Goal: Obtain resource: Obtain resource

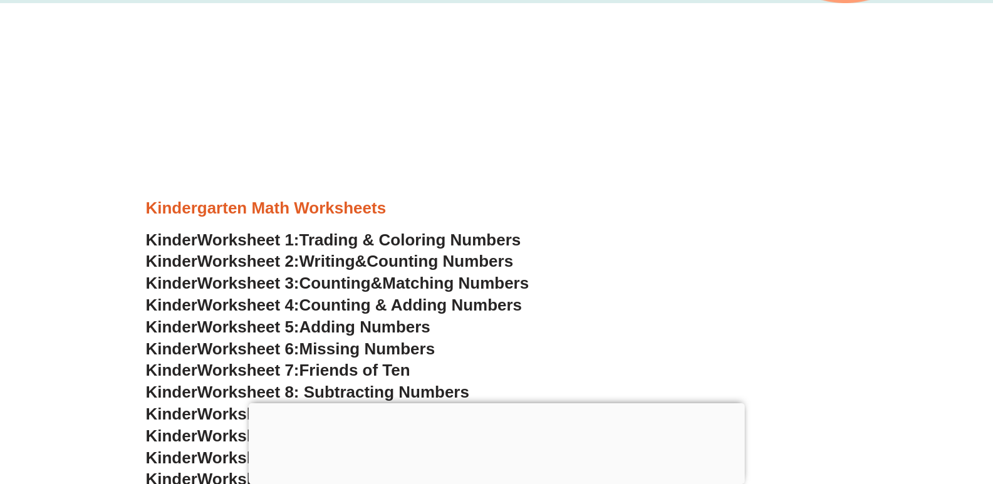
scroll to position [438, 0]
click at [416, 238] on span "Trading & Coloring Numbers" at bounding box center [410, 240] width 222 height 19
click at [443, 257] on span "Counting Numbers" at bounding box center [439, 261] width 147 height 19
click at [390, 284] on link "Kinder Worksheet 3: Counting & Matching Numbers" at bounding box center [337, 283] width 383 height 19
click at [439, 309] on span "Counting & Adding Numbers" at bounding box center [410, 305] width 223 height 19
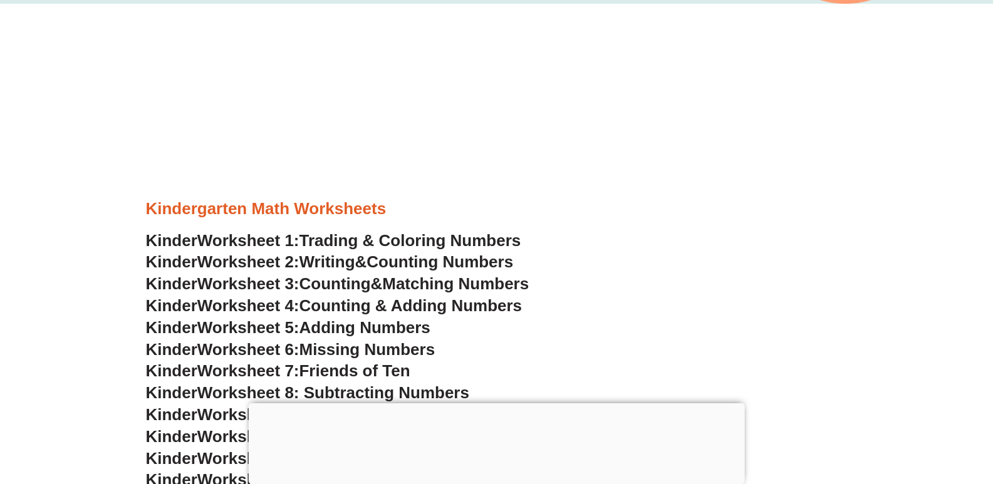
click at [415, 331] on span "Adding Numbers" at bounding box center [364, 327] width 131 height 19
click at [388, 352] on span "Missing Numbers" at bounding box center [367, 349] width 136 height 19
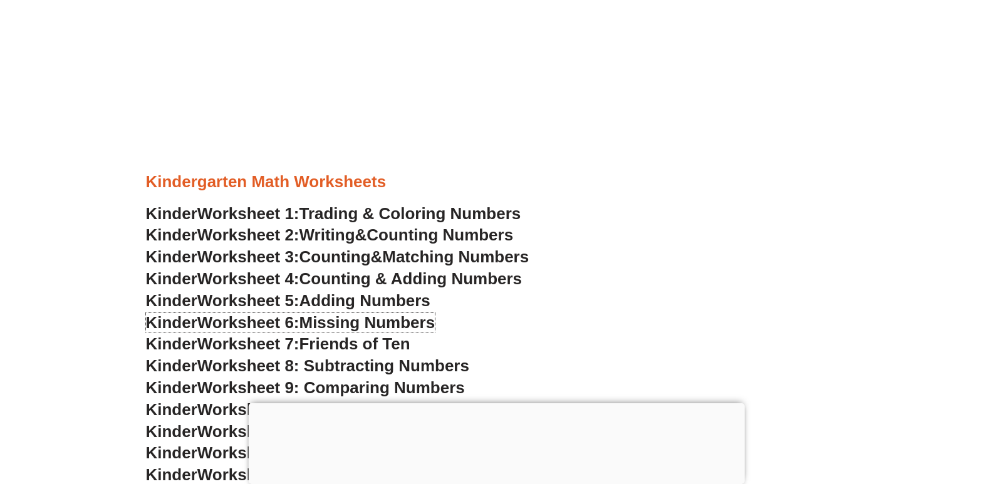
scroll to position [688, 0]
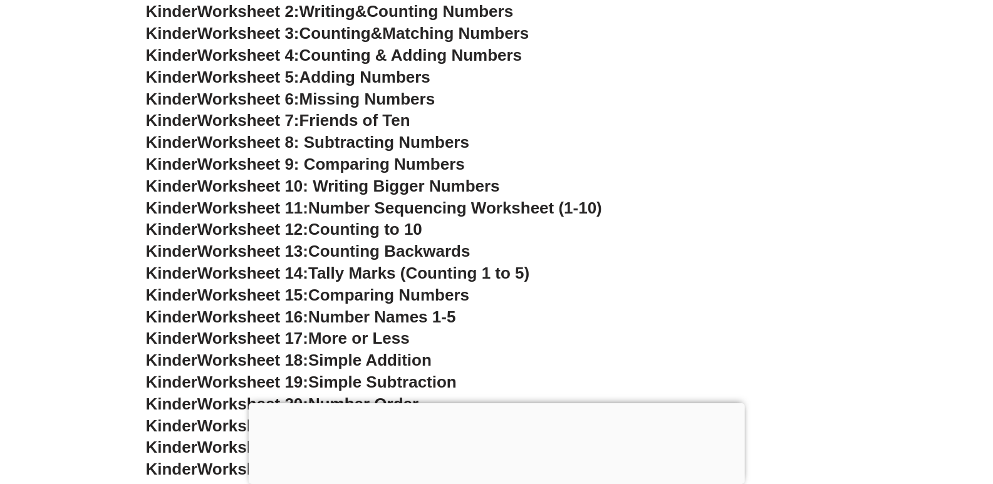
click at [378, 115] on span "Friends of Ten" at bounding box center [354, 120] width 111 height 19
click at [394, 140] on span "Worksheet 8: Subtracting Numbers" at bounding box center [333, 142] width 272 height 19
click at [408, 161] on span "Worksheet 9: Comparing Numbers" at bounding box center [330, 164] width 267 height 19
click at [396, 187] on span "Worksheet 10: Writing Bigger Numbers" at bounding box center [348, 186] width 302 height 19
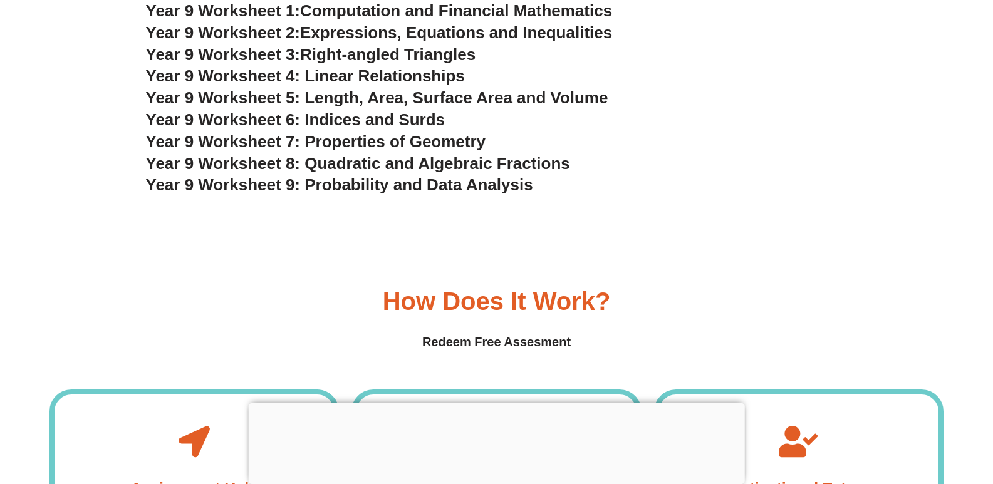
scroll to position [4070, 0]
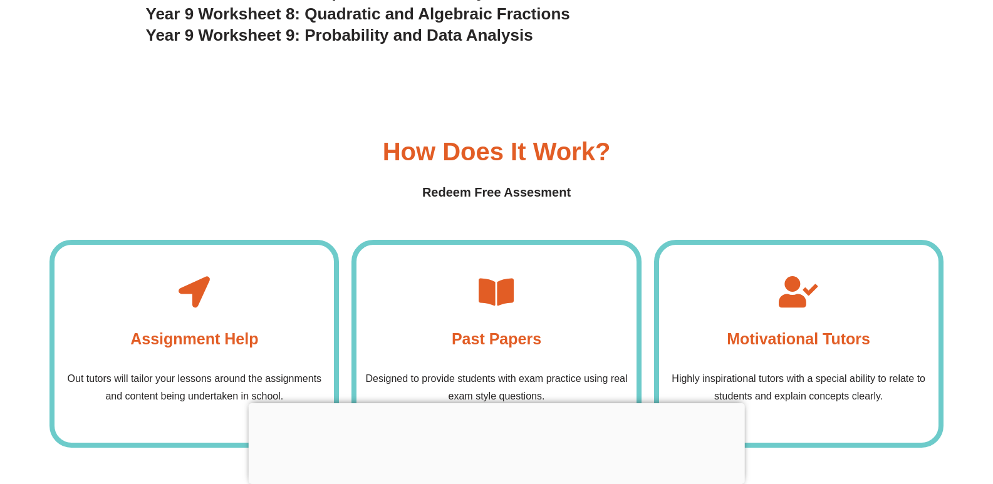
click at [408, 314] on div "Past Papers Designed to provide students with exam practice using real exam sty…" at bounding box center [495, 344] width 289 height 208
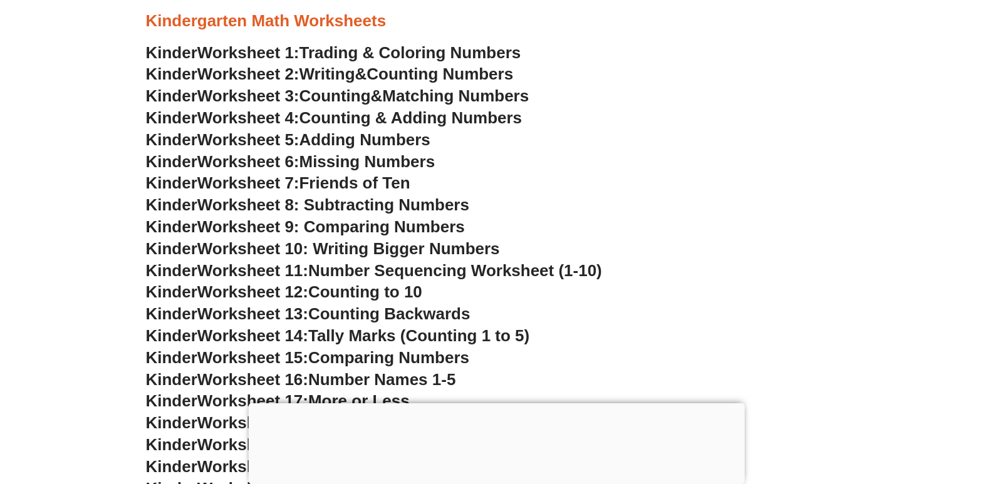
scroll to position [438, 0]
